Goal: Information Seeking & Learning: Learn about a topic

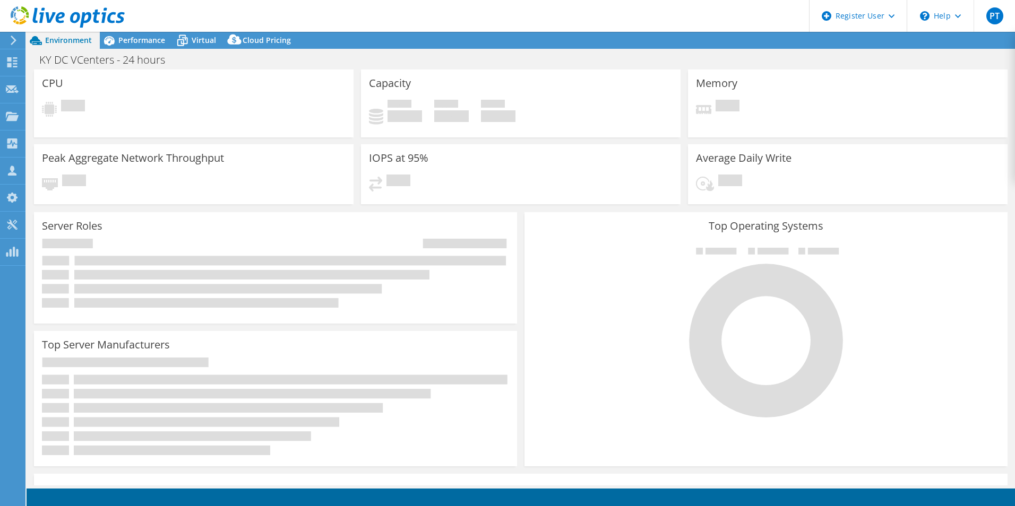
select select "USD"
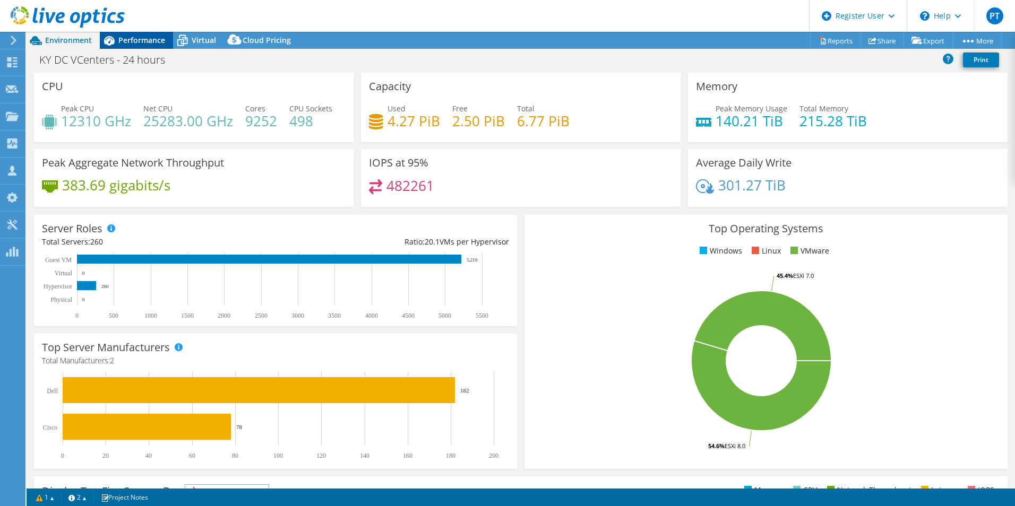
click at [139, 41] on span "Performance" at bounding box center [141, 40] width 47 height 10
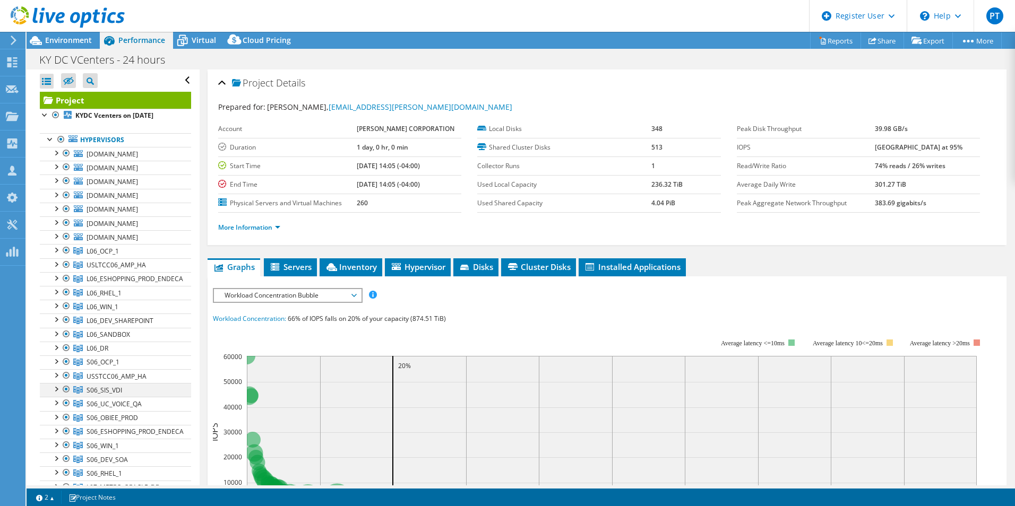
drag, startPoint x: 65, startPoint y: 361, endPoint x: 65, endPoint y: 392, distance: 31.3
click at [65, 361] on div at bounding box center [66, 362] width 11 height 13
click at [65, 392] on div at bounding box center [66, 389] width 11 height 13
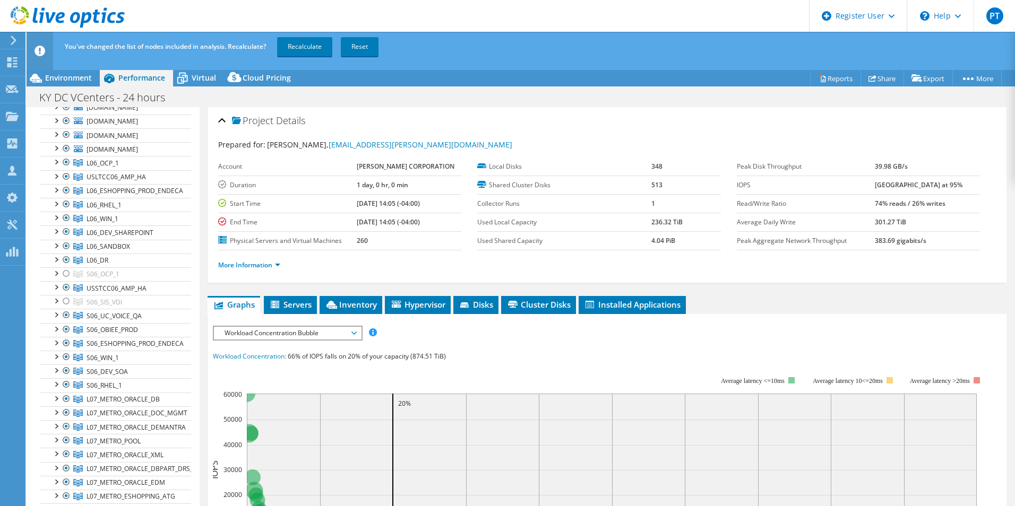
scroll to position [159, 0]
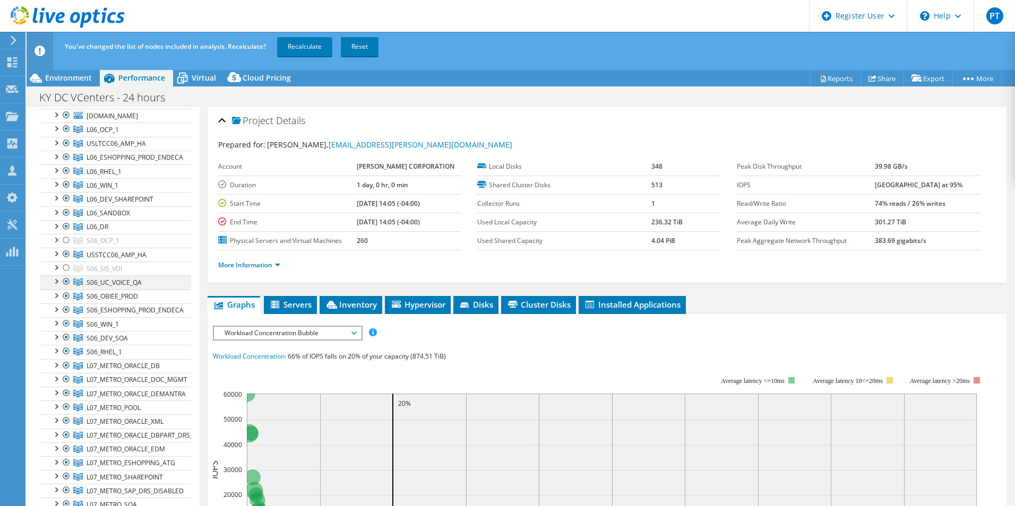
click at [64, 281] on div at bounding box center [66, 281] width 11 height 13
click at [66, 293] on div at bounding box center [66, 296] width 11 height 13
click at [66, 309] on div at bounding box center [66, 310] width 11 height 13
click at [66, 321] on div at bounding box center [66, 323] width 11 height 13
click at [67, 336] on div at bounding box center [66, 337] width 11 height 13
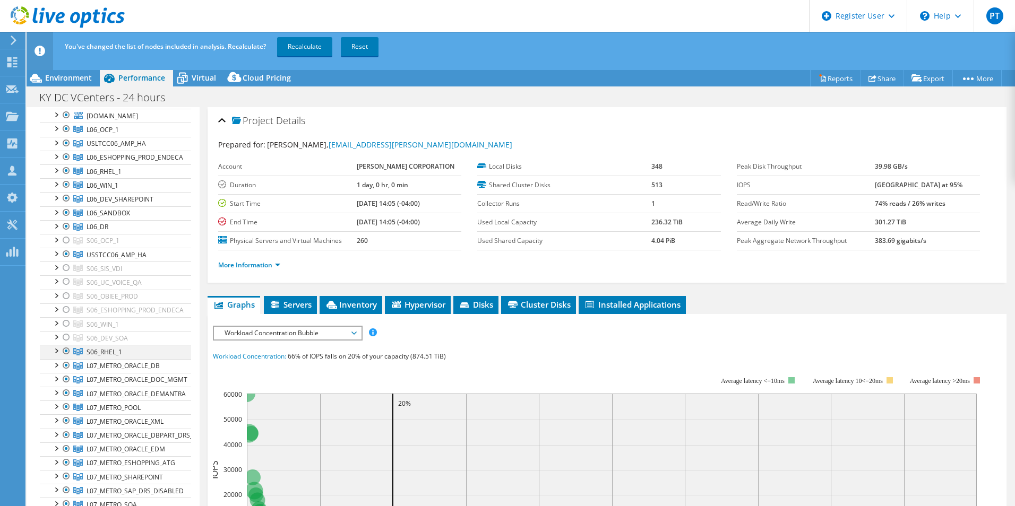
click at [68, 352] on div at bounding box center [66, 351] width 11 height 13
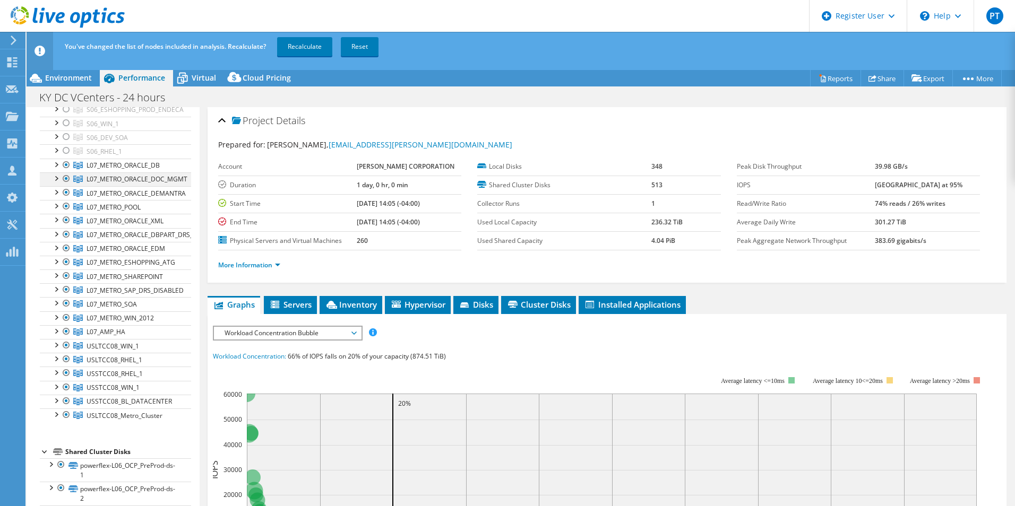
scroll to position [371, 0]
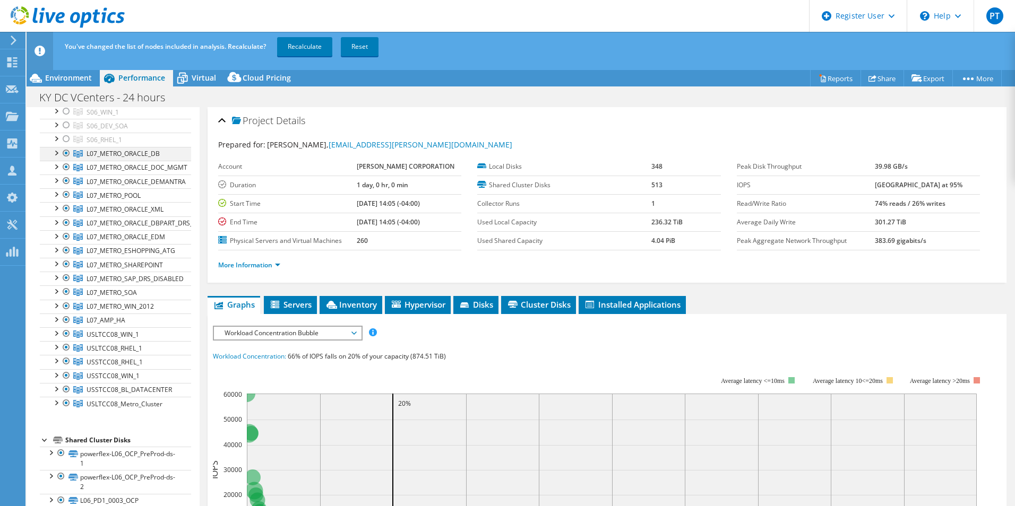
click at [65, 156] on div at bounding box center [66, 153] width 11 height 13
click at [66, 169] on div at bounding box center [66, 167] width 11 height 13
click at [66, 181] on div at bounding box center [66, 181] width 11 height 13
click at [65, 196] on div at bounding box center [66, 194] width 11 height 13
click at [65, 206] on div at bounding box center [66, 208] width 11 height 13
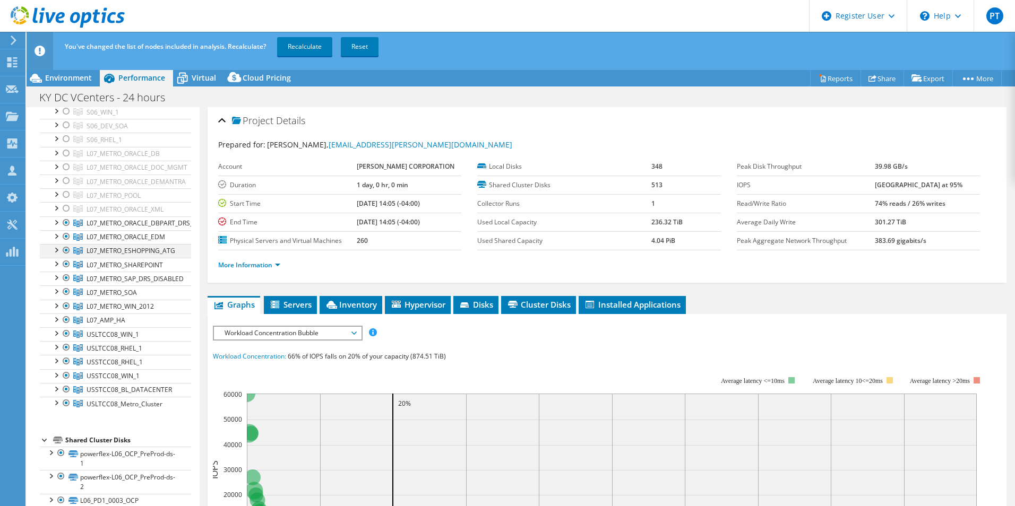
click at [66, 224] on div at bounding box center [66, 223] width 11 height 13
click at [67, 239] on div at bounding box center [66, 236] width 11 height 13
click at [67, 249] on div at bounding box center [66, 250] width 11 height 13
click at [68, 263] on div at bounding box center [66, 264] width 11 height 13
click at [68, 273] on div at bounding box center [66, 278] width 11 height 13
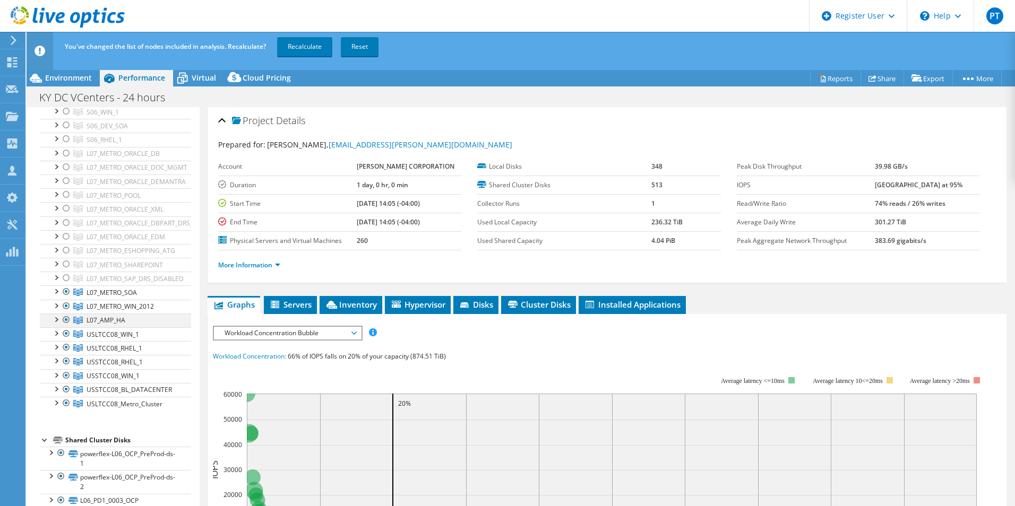
click at [67, 291] on div at bounding box center [66, 292] width 11 height 13
click at [70, 309] on div at bounding box center [66, 306] width 11 height 13
click at [67, 319] on div at bounding box center [66, 320] width 11 height 13
click at [64, 403] on div at bounding box center [66, 403] width 11 height 13
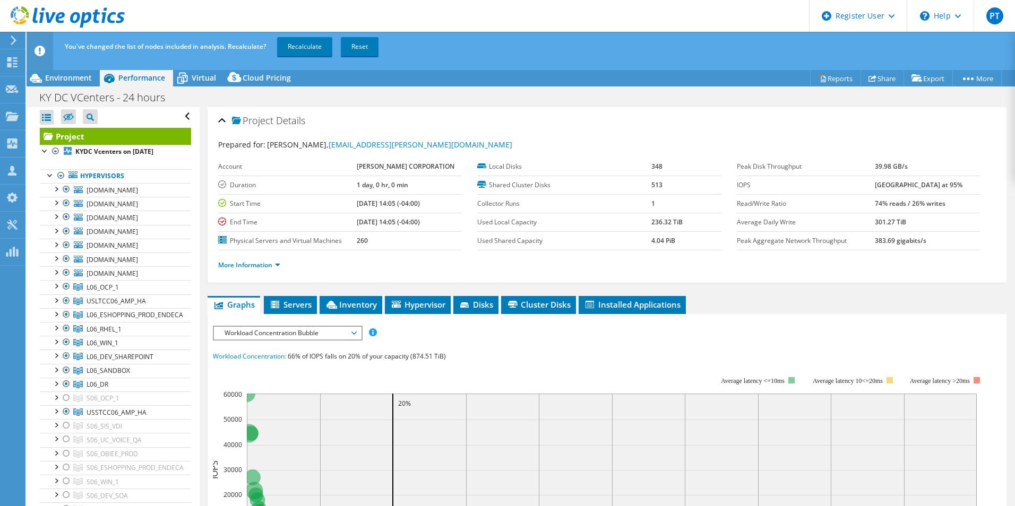
scroll to position [0, 0]
